Goal: Transaction & Acquisition: Purchase product/service

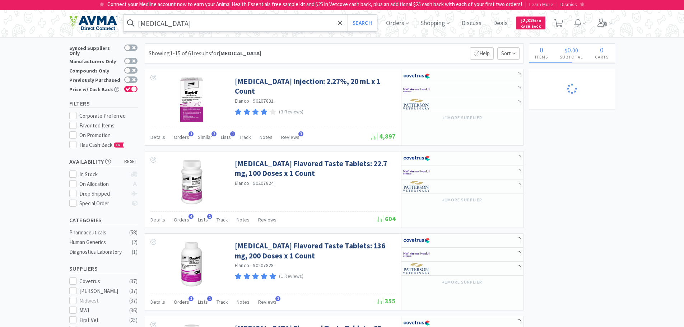
select select "2"
select select "1"
click at [175, 28] on input "[MEDICAL_DATA]" at bounding box center [251, 23] width 254 height 17
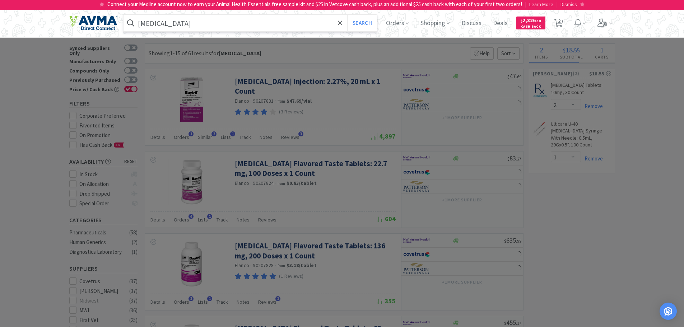
select select "11"
paste input "78800042"
type input "78800042"
click at [359, 18] on button "Search" at bounding box center [362, 23] width 30 height 17
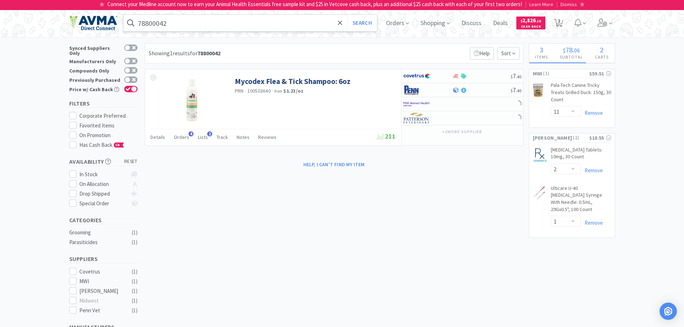
select select "4"
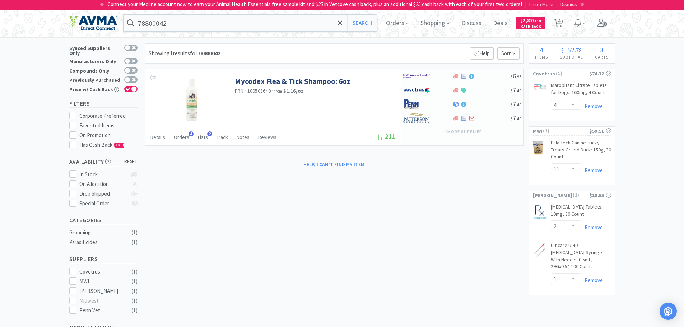
click at [170, 222] on div "× Filter Results Synced Suppliers Only Manufacturers Only Compounds Only Previo…" at bounding box center [342, 241] width 546 height 396
